Goal: Transaction & Acquisition: Purchase product/service

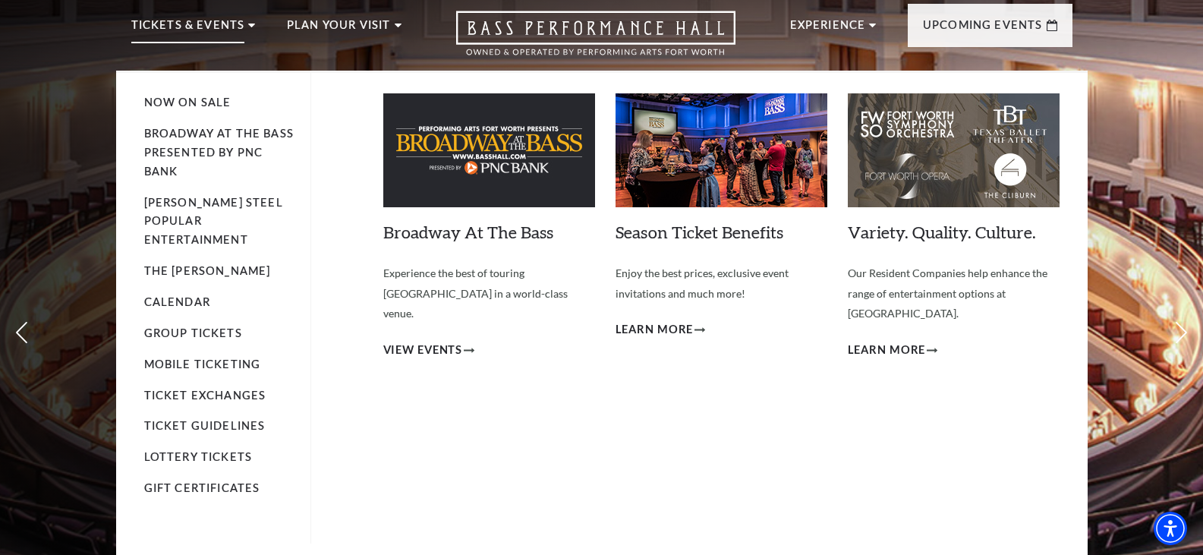
scroll to position [76, 0]
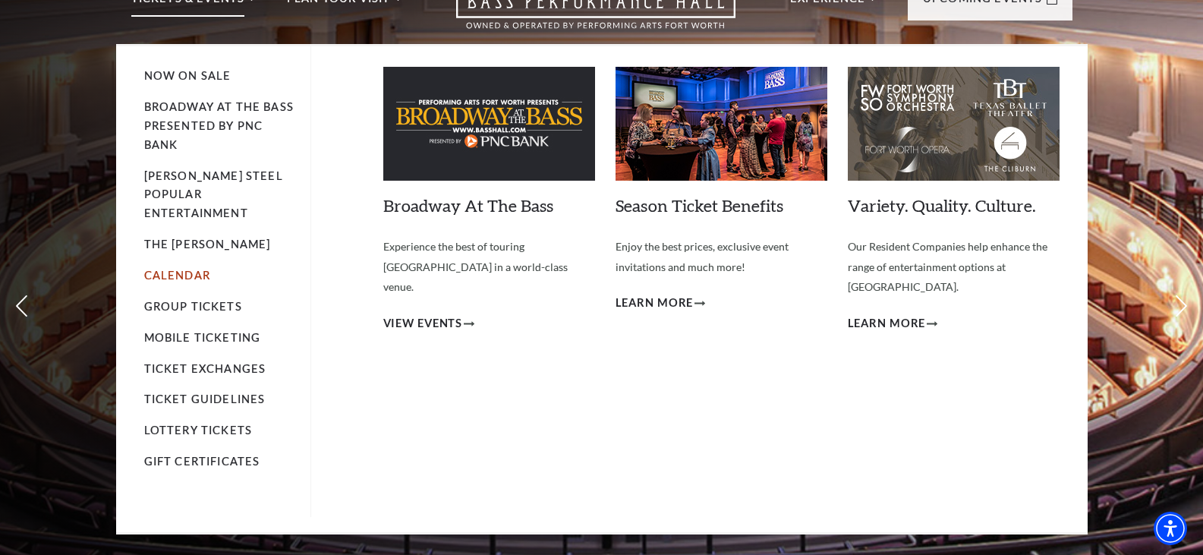
click at [178, 269] on link "Calendar" at bounding box center [177, 275] width 66 height 13
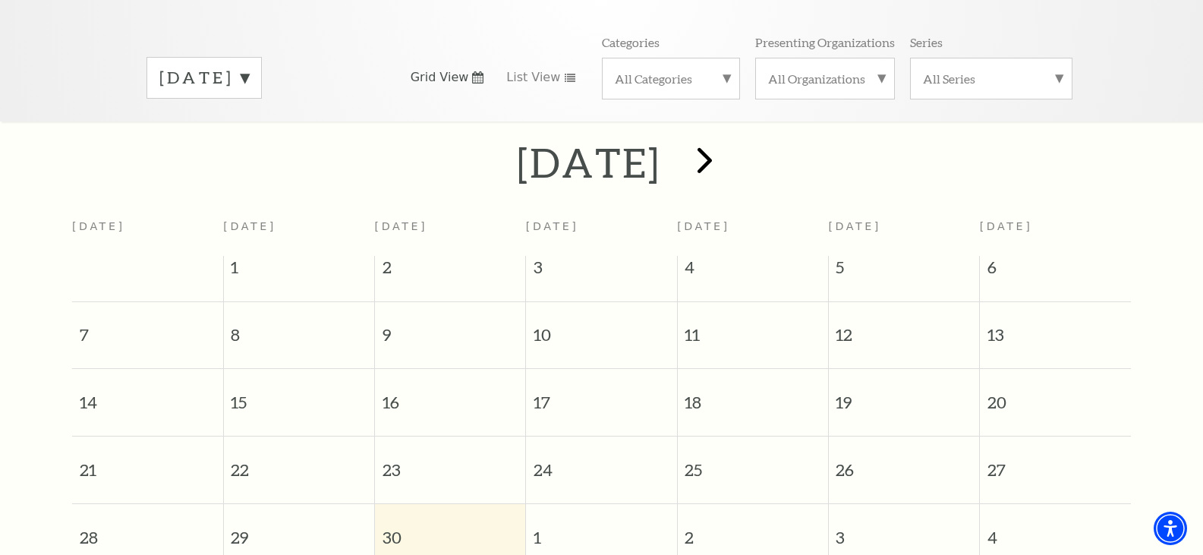
scroll to position [134, 0]
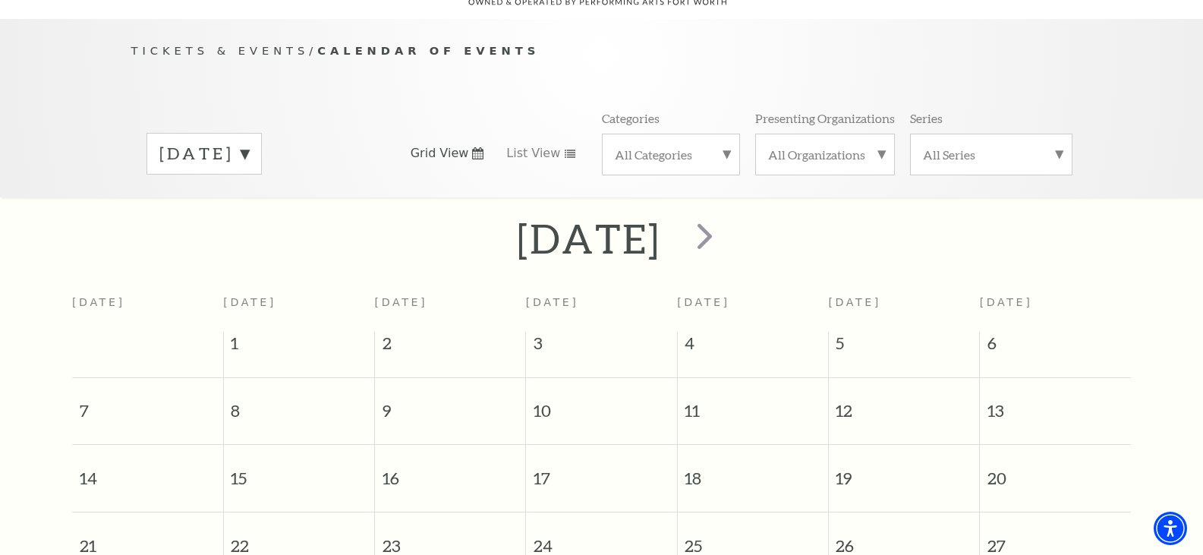
click at [876, 146] on label "All Organizations" at bounding box center [825, 154] width 114 height 16
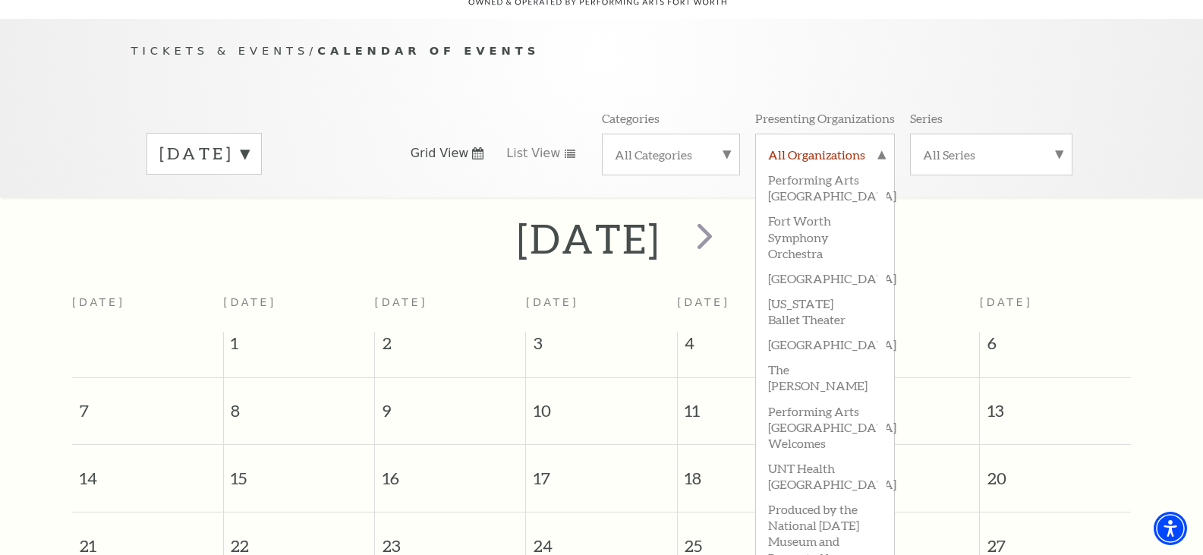
click at [865, 146] on label "All Organizations" at bounding box center [825, 156] width 114 height 20
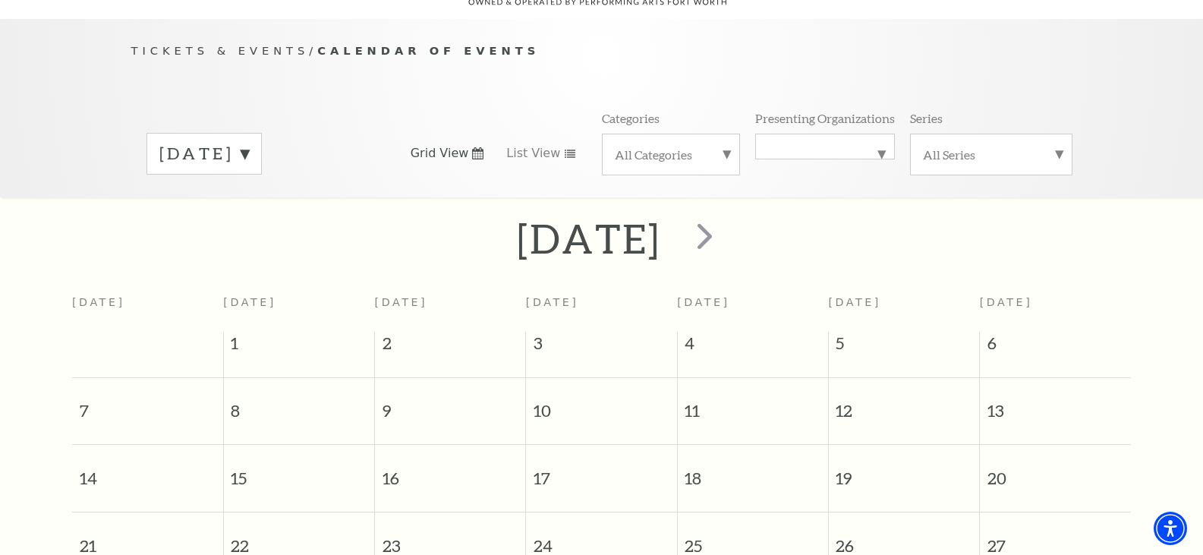
click at [720, 146] on label "All Categories" at bounding box center [671, 154] width 112 height 16
click at [720, 146] on label "All Categories" at bounding box center [671, 156] width 112 height 20
click at [720, 146] on label "All Categories" at bounding box center [671, 146] width 112 height 0
click at [644, 191] on label "Ballet" at bounding box center [671, 203] width 112 height 25
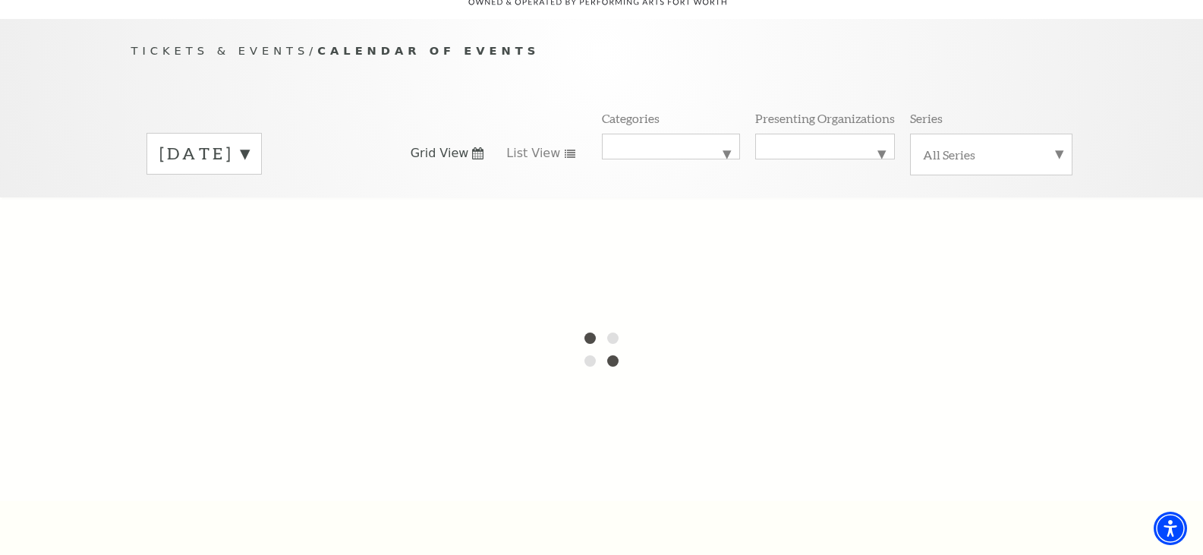
click at [249, 142] on label "[DATE]" at bounding box center [204, 154] width 90 height 24
click at [248, 234] on div at bounding box center [601, 349] width 1203 height 304
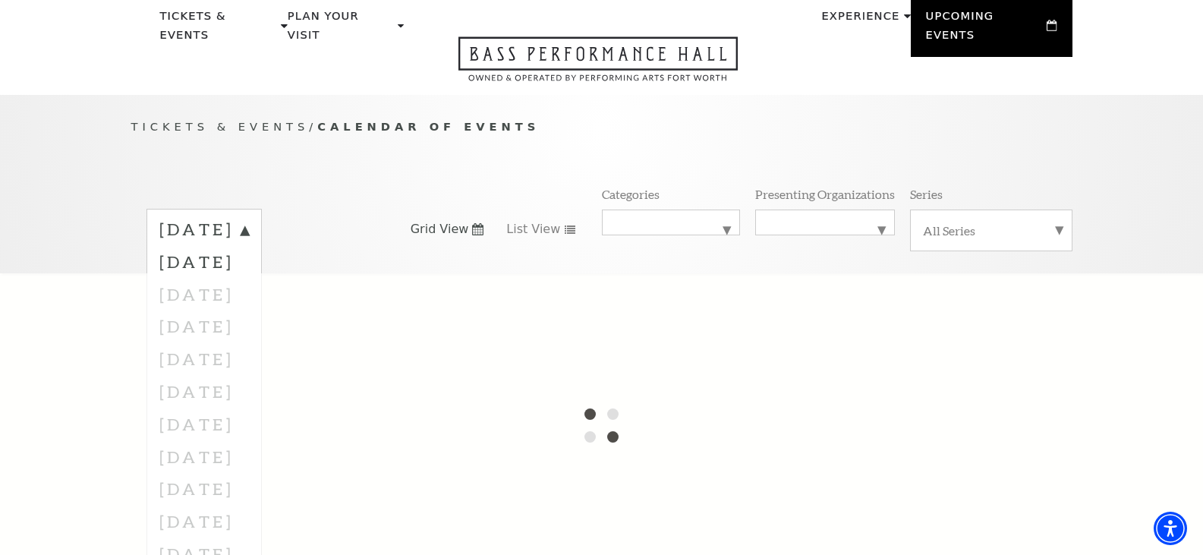
click at [336, 158] on div "Tickets & Events / Calendar of Events [DATE] [DATE] [DATE] [DATE] [DATE] [DATE]…" at bounding box center [601, 195] width 971 height 155
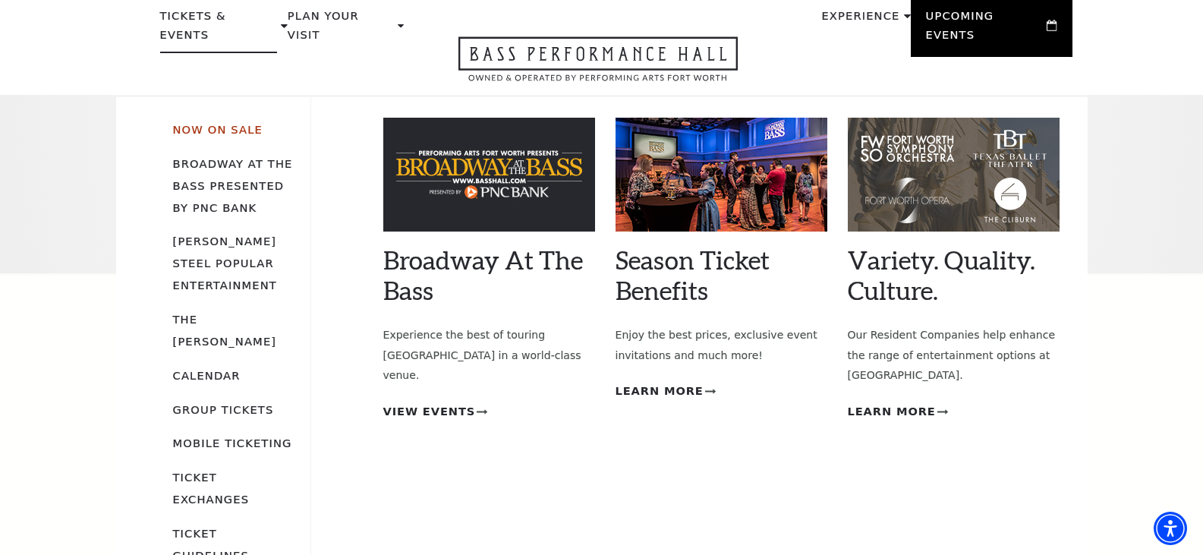
click at [219, 123] on link "Now On Sale" at bounding box center [218, 129] width 90 height 13
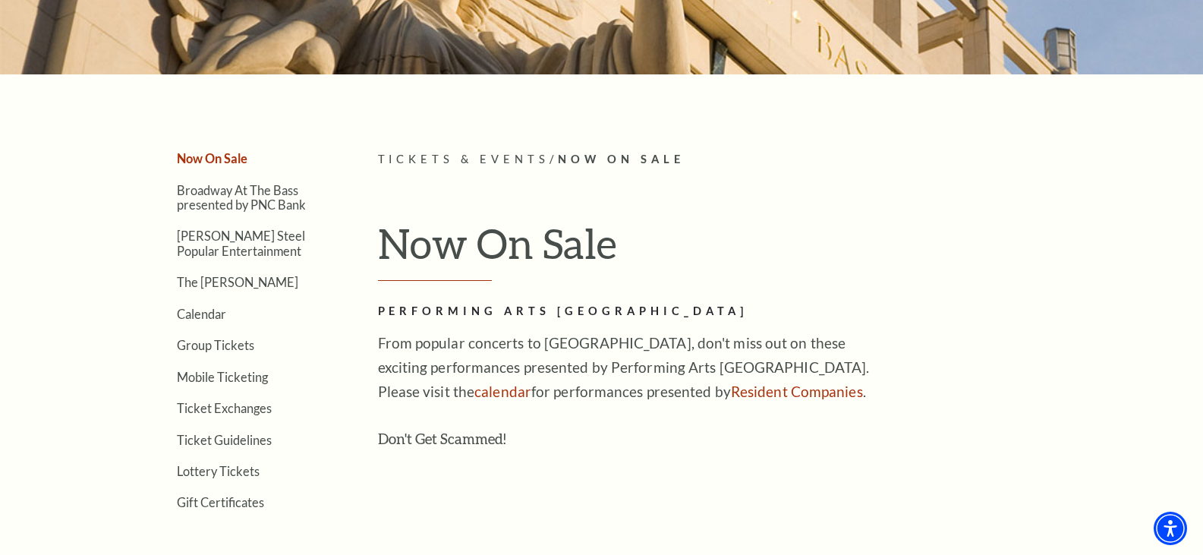
scroll to position [228, 0]
